Goal: Information Seeking & Learning: Learn about a topic

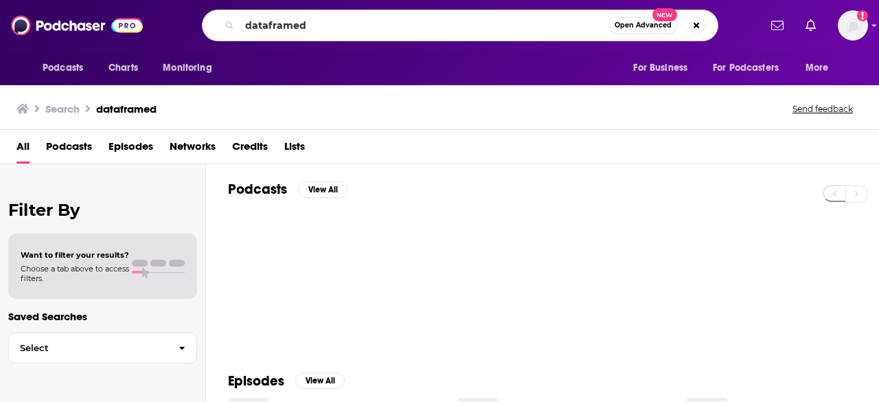
click at [319, 25] on input "dataframed" at bounding box center [424, 25] width 369 height 22
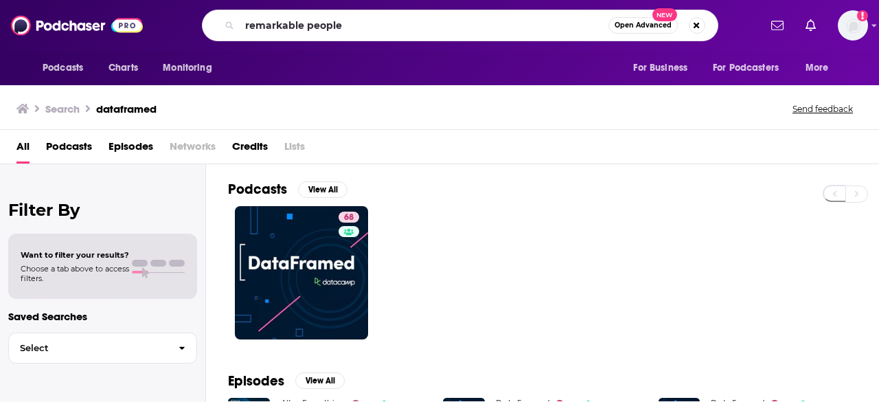
type input "remarkable people"
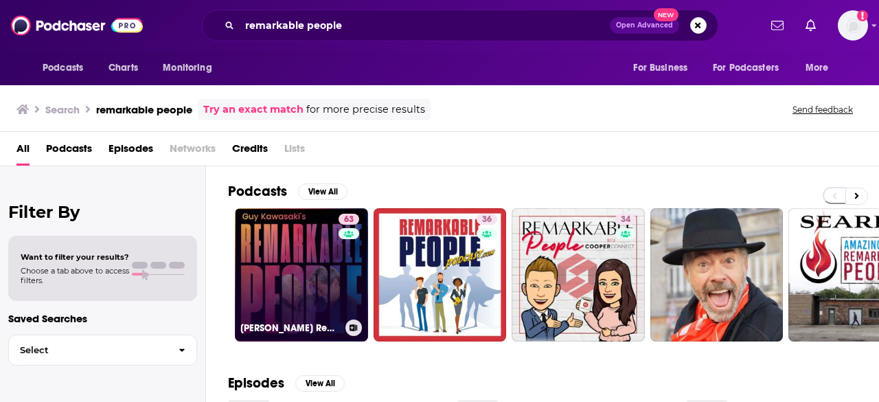
click at [319, 240] on link "63 [PERSON_NAME] Remarkable People" at bounding box center [301, 274] width 133 height 133
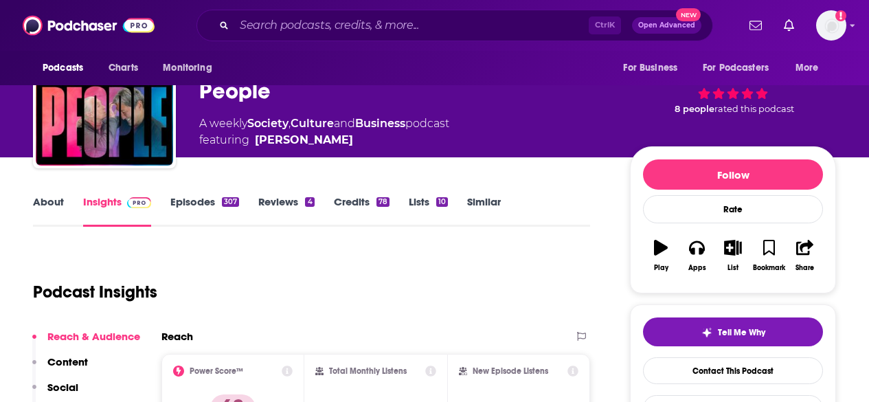
scroll to position [206, 0]
